Goal: Transaction & Acquisition: Download file/media

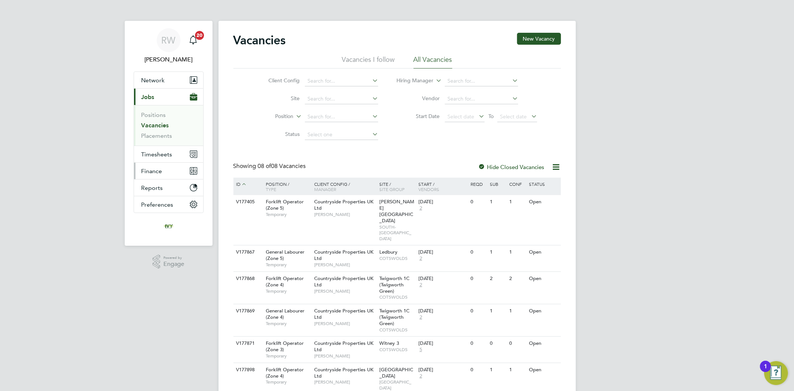
click at [159, 176] on button "Finance" at bounding box center [168, 171] width 69 height 16
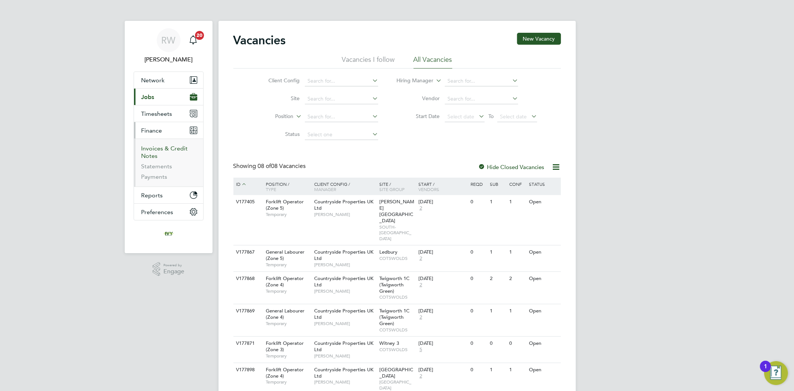
click at [157, 151] on link "Invoices & Credit Notes" at bounding box center [164, 152] width 47 height 15
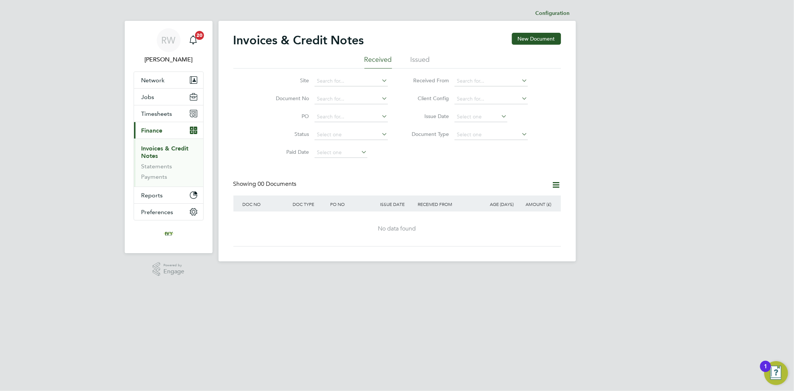
click at [415, 60] on li "Issued" at bounding box center [420, 61] width 19 height 13
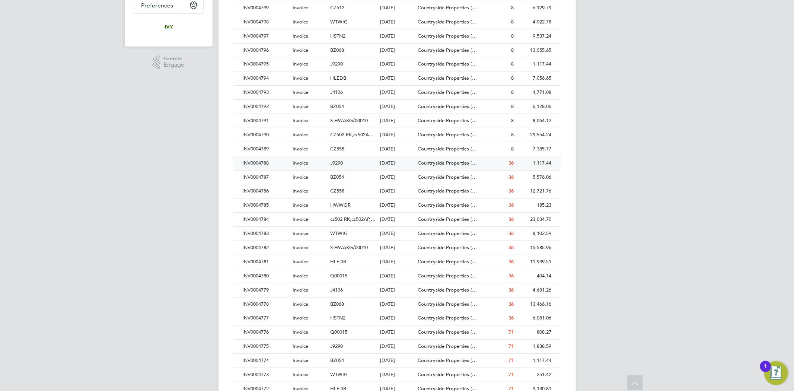
click at [280, 163] on div "INV0004788" at bounding box center [266, 163] width 50 height 14
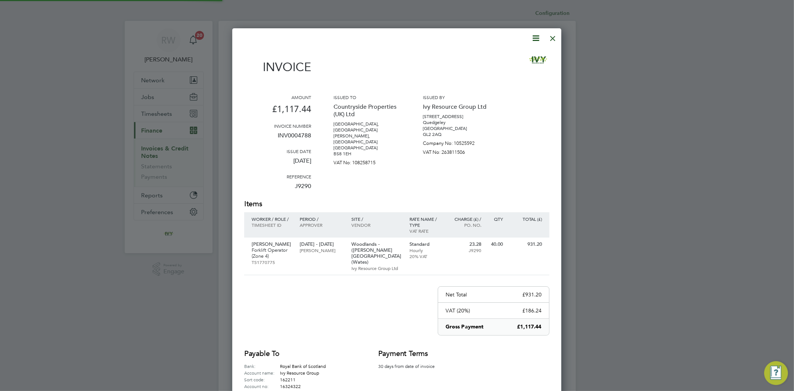
scroll to position [396, 329]
click at [537, 35] on icon at bounding box center [535, 38] width 9 height 9
click at [513, 54] on li "Download Invoice" at bounding box center [512, 56] width 51 height 10
